Goal: Transaction & Acquisition: Purchase product/service

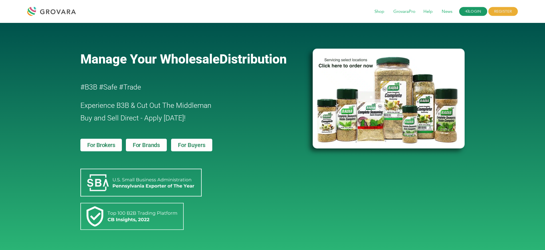
click at [467, 8] on link "LOGIN" at bounding box center [474, 11] width 28 height 9
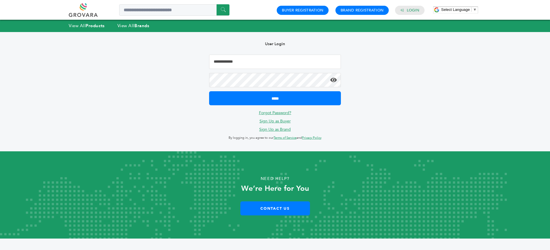
click at [288, 66] on input "Email Address" at bounding box center [275, 62] width 132 height 14
type input "**********"
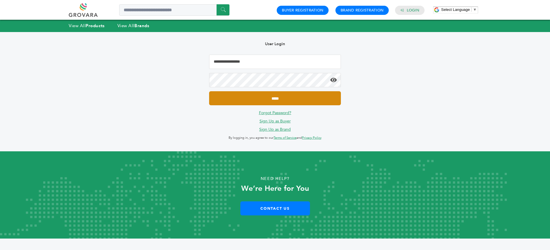
click at [288, 99] on input "*****" at bounding box center [275, 98] width 132 height 14
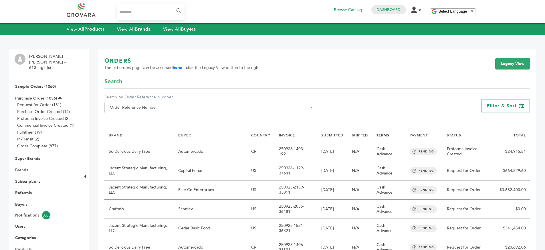
click at [132, 9] on input "Search..." at bounding box center [151, 12] width 68 height 16
type input "*******"
click at [172, 5] on input "******" at bounding box center [178, 10] width 13 height 11
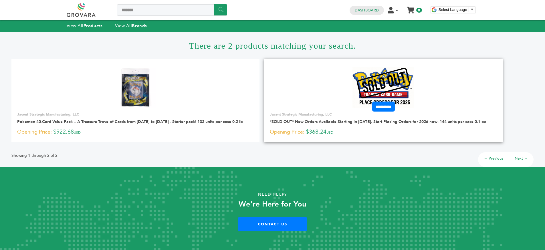
click at [378, 91] on img at bounding box center [384, 88] width 62 height 42
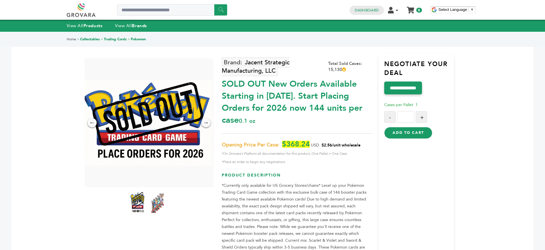
click at [418, 134] on button "Add to Cart" at bounding box center [409, 132] width 48 height 11
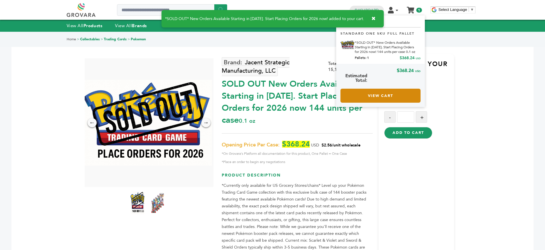
click at [390, 92] on link "View Cart" at bounding box center [381, 96] width 80 height 14
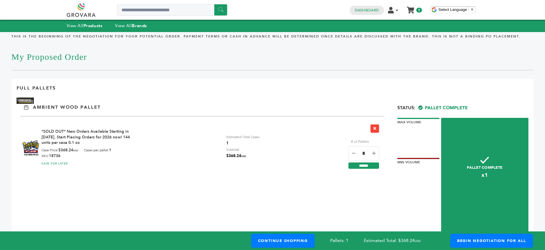
click at [227, 141] on span "1" at bounding box center [242, 143] width 33 height 6
click at [255, 143] on span "1" at bounding box center [242, 143] width 33 height 6
click at [356, 140] on label "# of Pallets" at bounding box center [360, 142] width 23 height 6
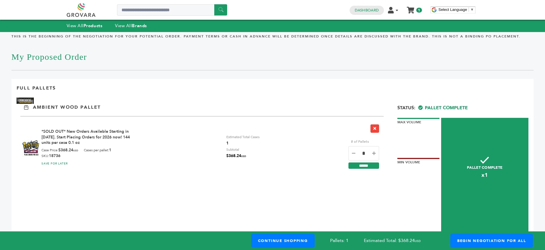
click at [356, 140] on label "# of Pallets" at bounding box center [360, 142] width 23 height 6
click at [368, 140] on label "# of Pallets" at bounding box center [360, 142] width 23 height 6
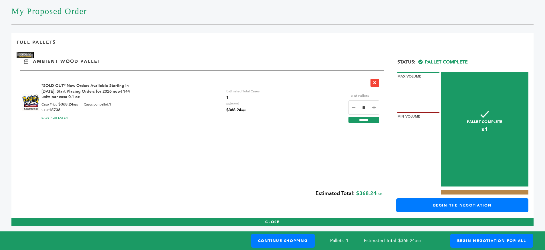
scroll to position [45, 0]
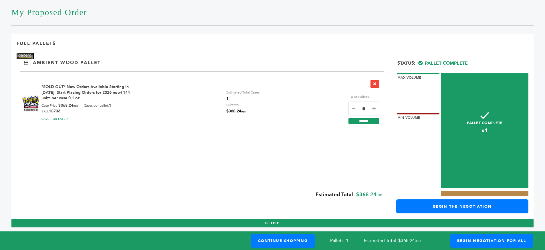
click at [458, 64] on span "Pallet Complete" at bounding box center [444, 63] width 50 height 6
click at [466, 62] on span "Pallet Complete" at bounding box center [444, 63] width 50 height 6
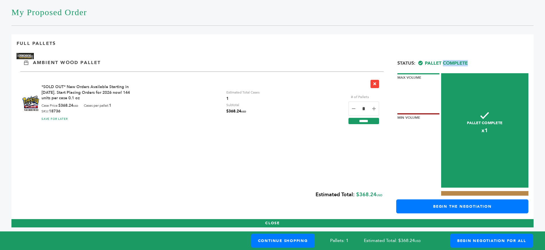
click at [466, 62] on span "Pallet Complete" at bounding box center [444, 63] width 50 height 6
click at [496, 60] on div "Status: Pallet Complete" at bounding box center [463, 62] width 131 height 10
click at [496, 61] on div "Status: Pallet Complete" at bounding box center [463, 62] width 131 height 10
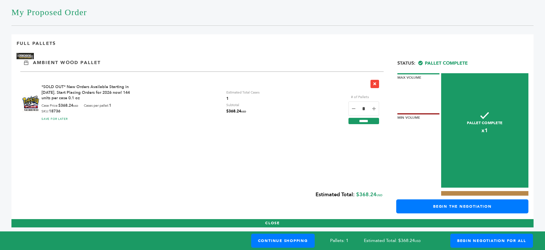
click at [430, 57] on div "Status: Pallet Complete" at bounding box center [463, 62] width 131 height 10
click at [434, 62] on span "Pallet Complete" at bounding box center [444, 63] width 50 height 6
click at [464, 62] on span "Pallet Complete" at bounding box center [444, 63] width 50 height 6
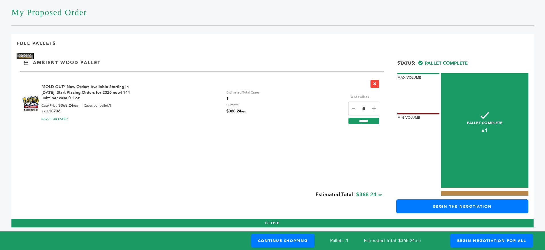
click at [464, 62] on span "Pallet Complete" at bounding box center [444, 63] width 50 height 6
click at [470, 62] on div "Status: Pallet Complete" at bounding box center [463, 62] width 131 height 10
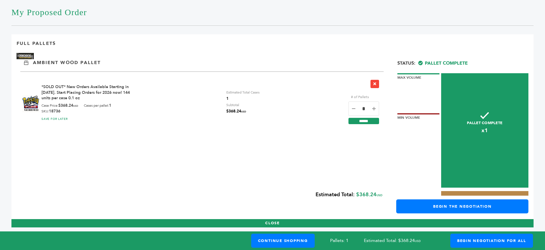
click at [494, 64] on div "Status: Pallet Complete" at bounding box center [463, 62] width 131 height 10
click at [450, 64] on span "Pallet Complete" at bounding box center [444, 63] width 50 height 6
click at [477, 62] on div "Status: Pallet Complete" at bounding box center [463, 62] width 131 height 10
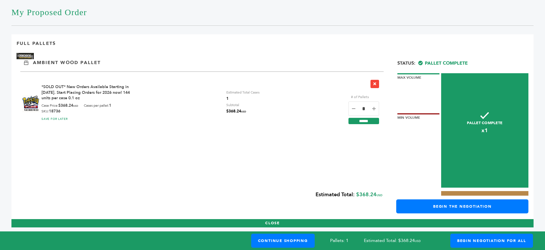
click at [477, 62] on div "Status: Pallet Complete" at bounding box center [463, 62] width 131 height 10
click at [464, 60] on span "Pallet Complete" at bounding box center [444, 63] width 50 height 6
drag, startPoint x: 464, startPoint y: 60, endPoint x: 470, endPoint y: 60, distance: 6.0
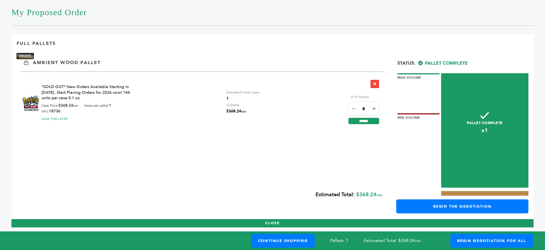
click at [467, 60] on span "Pallet Complete" at bounding box center [444, 63] width 50 height 6
click at [500, 53] on div "Ambient Wood Pallet" at bounding box center [273, 59] width 512 height 13
drag, startPoint x: 426, startPoint y: 60, endPoint x: 473, endPoint y: 62, distance: 47.3
click at [473, 62] on div "Status: Pallet Complete" at bounding box center [463, 62] width 131 height 10
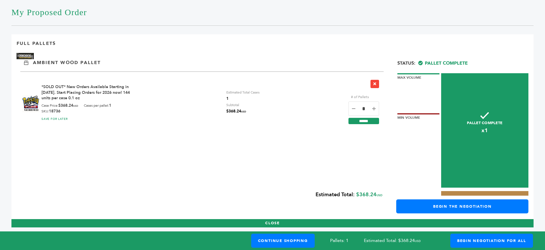
click at [473, 62] on div "Status: Pallet Complete" at bounding box center [463, 62] width 131 height 10
click at [474, 62] on div "Status: Pallet Complete" at bounding box center [463, 62] width 131 height 10
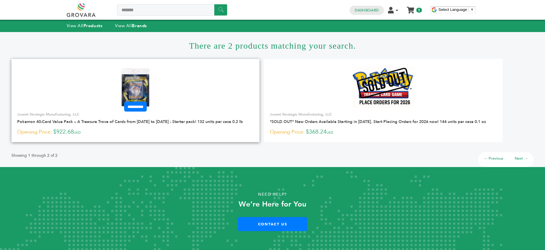
click at [131, 73] on img at bounding box center [136, 88] width 42 height 42
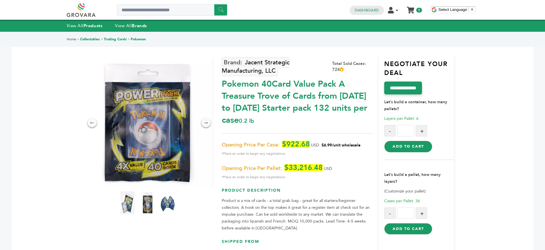
click at [411, 145] on button "Add to Cart" at bounding box center [409, 146] width 48 height 11
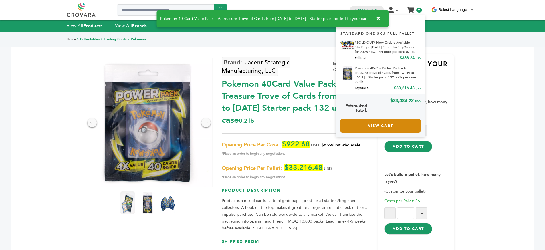
click at [399, 127] on link "View Cart" at bounding box center [381, 126] width 80 height 14
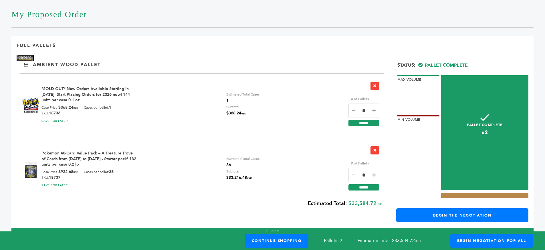
scroll to position [54, 0]
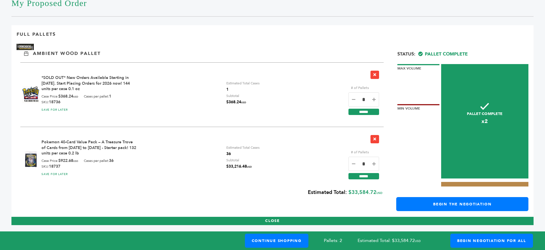
click at [354, 99] on icon at bounding box center [353, 100] width 3 height 4
type input "*"
click at [365, 112] on input "******" at bounding box center [364, 112] width 31 height 6
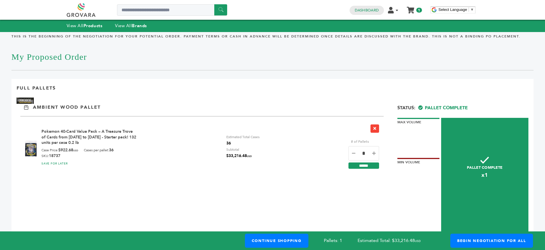
click at [353, 153] on icon at bounding box center [353, 153] width 3 height 4
type input "*"
click at [366, 167] on input "******" at bounding box center [364, 166] width 31 height 6
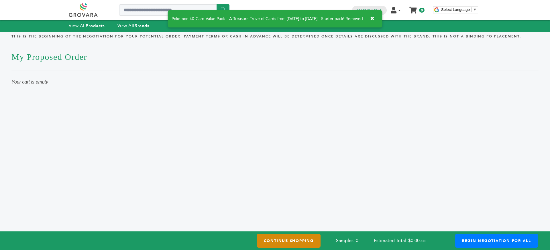
click at [262, 243] on link "Continue Shopping" at bounding box center [289, 241] width 64 height 14
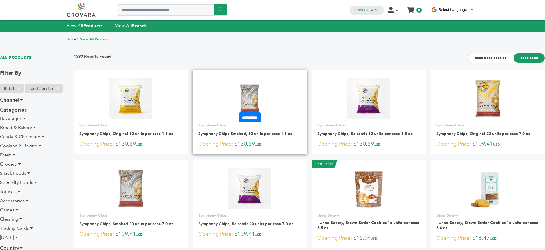
drag, startPoint x: 232, startPoint y: 113, endPoint x: 227, endPoint y: 111, distance: 5.5
click at [227, 111] on div "**********" at bounding box center [250, 111] width 115 height 74
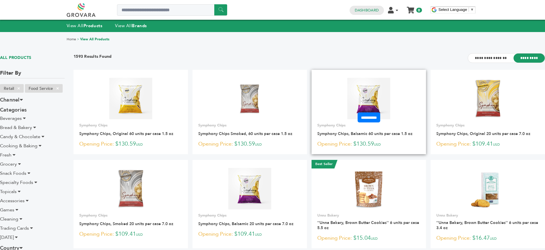
click at [368, 100] on img at bounding box center [369, 98] width 43 height 41
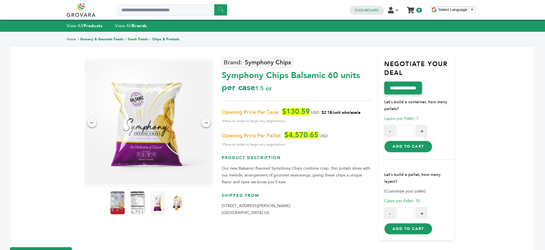
scroll to position [1, 0]
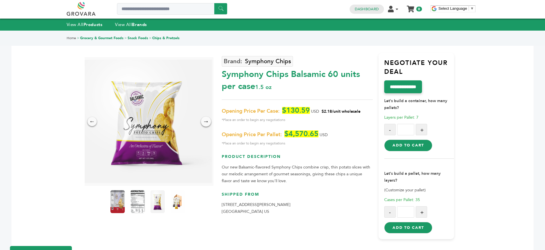
click at [204, 124] on div "→" at bounding box center [206, 122] width 10 height 10
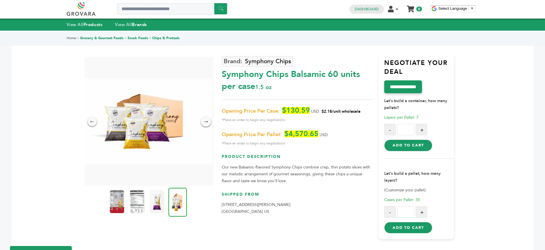
click at [204, 124] on div "→" at bounding box center [206, 122] width 10 height 10
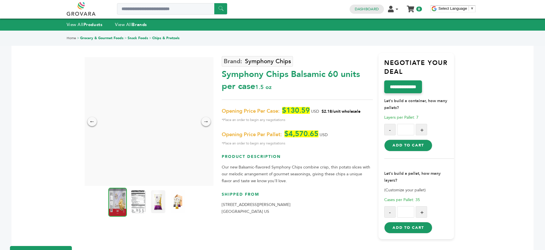
click at [240, 122] on span "*Place an order to begin any negotiations" at bounding box center [297, 120] width 151 height 7
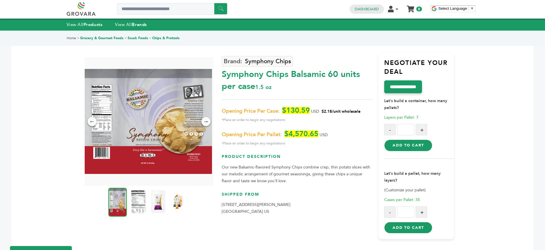
click at [240, 122] on span "*Place an order to begin any negotiations" at bounding box center [297, 120] width 151 height 7
click at [239, 114] on span "Opening Price Per Case:" at bounding box center [251, 111] width 58 height 7
drag, startPoint x: 239, startPoint y: 114, endPoint x: 269, endPoint y: 125, distance: 31.3
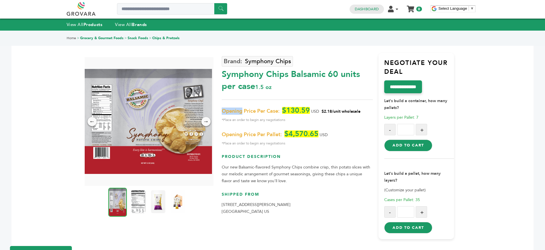
click at [240, 115] on span "Opening Price Per Case:" at bounding box center [251, 111] width 58 height 7
click at [269, 125] on div "Opening Price Per Case: $130.59 USD $2.18/unit wholesale *Place an order to beg…" at bounding box center [297, 127] width 151 height 40
